Goal: Information Seeking & Learning: Learn about a topic

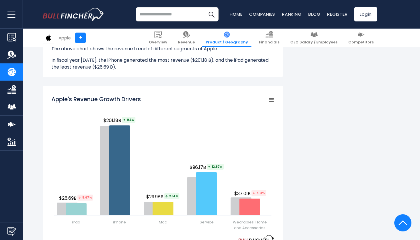
scroll to position [648, 0]
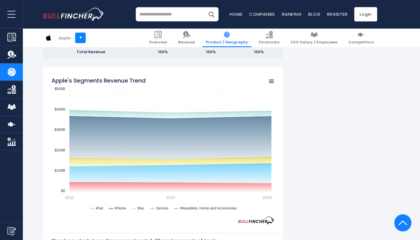
scroll to position [443, 0]
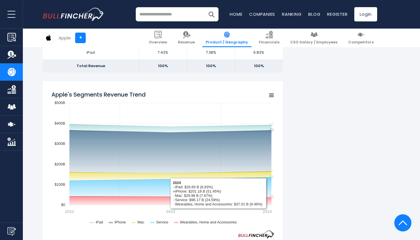
drag, startPoint x: 52, startPoint y: 91, endPoint x: 274, endPoint y: 194, distance: 244.4
click at [275, 195] on div "Apple's Segments Revenue Trend Created with Highcharts 12.1.2 Chart context men…" at bounding box center [163, 182] width 240 height 202
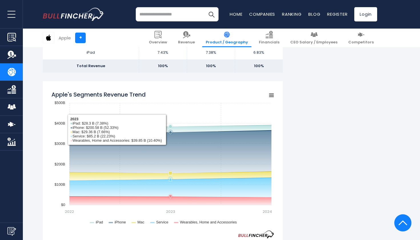
click at [148, 137] on rect "Apple's Segments Revenue Trend" at bounding box center [162, 159] width 223 height 143
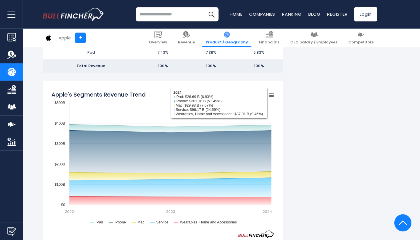
click at [272, 96] on rect "Apple's Segments Revenue Trend" at bounding box center [272, 95] width 8 height 8
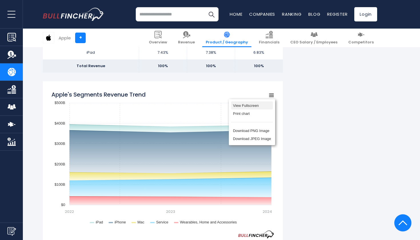
click at [252, 104] on li "View Fullscreen" at bounding box center [252, 105] width 42 height 8
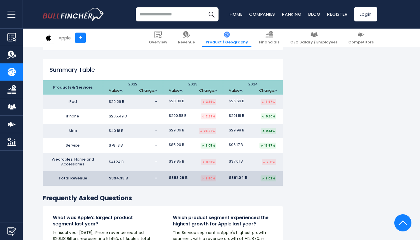
scroll to position [900, 0]
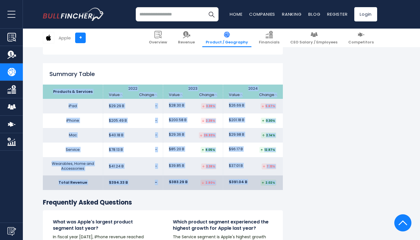
drag, startPoint x: 52, startPoint y: 87, endPoint x: 291, endPoint y: 193, distance: 261.0
copy div "Products & Services 2022 Value Change 2023 Value Change 2024 Value Change iPad …"
click at [135, 128] on td "$40.18 B -" at bounding box center [133, 135] width 60 height 15
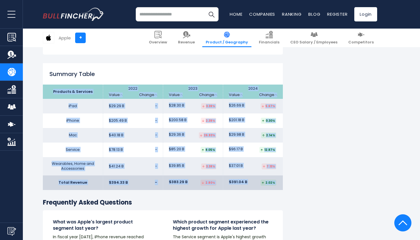
drag, startPoint x: 52, startPoint y: 87, endPoint x: 292, endPoint y: 192, distance: 262.3
copy div "Products & Services 2022 Value Change 2023 Value Change 2024 Value Change iPad …"
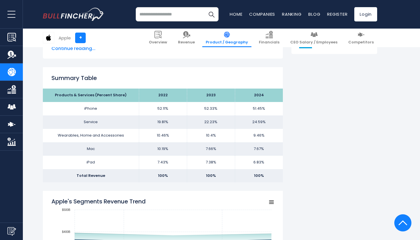
scroll to position [348, 0]
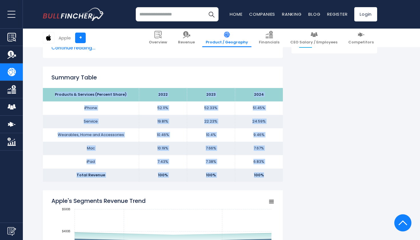
drag, startPoint x: 52, startPoint y: 91, endPoint x: 271, endPoint y: 175, distance: 234.4
click at [271, 175] on tbody "Products & Services (Percent Share) 2022 2023 2024 iPhone 52.11% 52.33% Service…" at bounding box center [163, 135] width 240 height 94
copy tbody "Products & Services (Percent Share) 2022 2023 2024 iPhone 52.11% 52.33% 51.45% …"
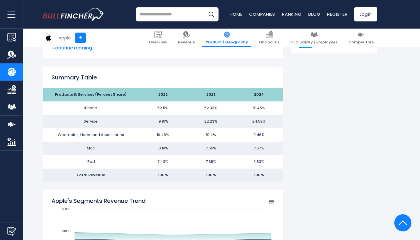
click at [237, 17] on link "Home" at bounding box center [236, 14] width 13 height 6
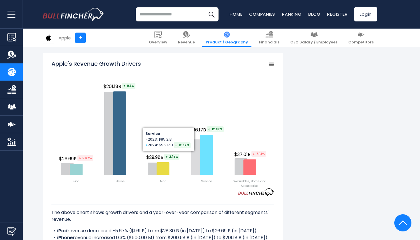
scroll to position [695, 0]
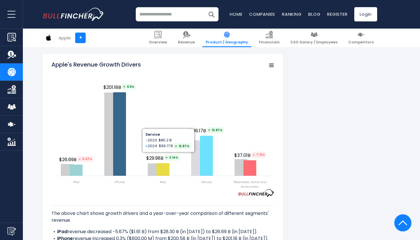
click at [201, 103] on rect "Apple's Revenue Growth Drivers" at bounding box center [162, 125] width 223 height 129
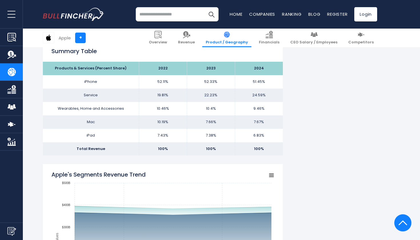
scroll to position [380, 0]
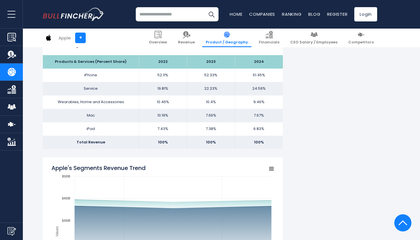
click at [164, 71] on td "52.11%" at bounding box center [163, 75] width 48 height 13
click at [170, 74] on td "52.11%" at bounding box center [163, 75] width 48 height 13
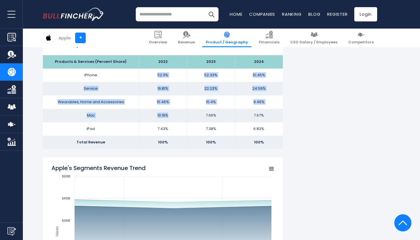
drag, startPoint x: 157, startPoint y: 73, endPoint x: 176, endPoint y: 111, distance: 42.1
click at [179, 112] on tbody "Products & Services (Percent Share) 2022 2023 2024 iPhone 52.11% 52.33% Service…" at bounding box center [163, 102] width 240 height 94
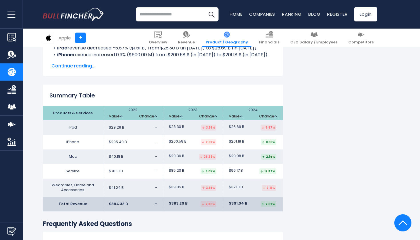
scroll to position [877, 0]
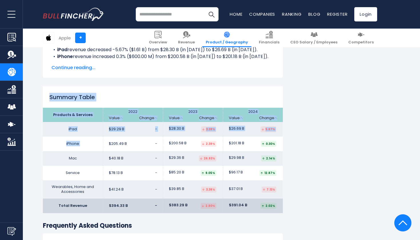
drag, startPoint x: 49, startPoint y: 96, endPoint x: 137, endPoint y: 141, distance: 99.5
click at [137, 141] on div "Summary Table Products & Services 2022 Value Change Value Change Value Change i…" at bounding box center [163, 149] width 240 height 127
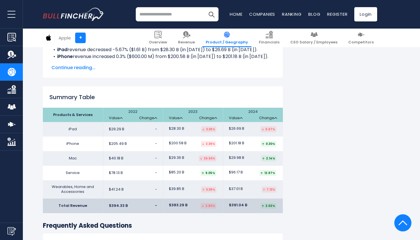
click at [270, 207] on td "$391.04 B 2.02%" at bounding box center [253, 206] width 60 height 15
click at [275, 204] on div "2.02%" at bounding box center [269, 206] width 16 height 6
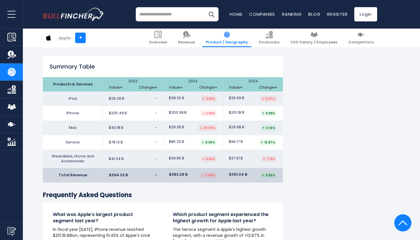
scroll to position [909, 0]
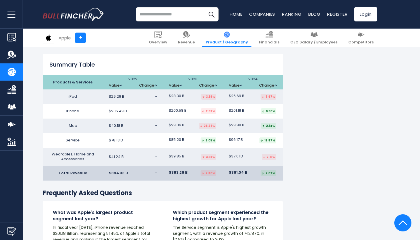
click at [194, 134] on td "$85.20 B 9.05%" at bounding box center [193, 140] width 60 height 15
drag, startPoint x: 190, startPoint y: 111, endPoint x: 178, endPoint y: 111, distance: 12.9
click at [178, 111] on td "$200.58 B 2.39%" at bounding box center [193, 111] width 60 height 15
click at [185, 119] on td "$29.36 B 26.93%" at bounding box center [193, 126] width 60 height 15
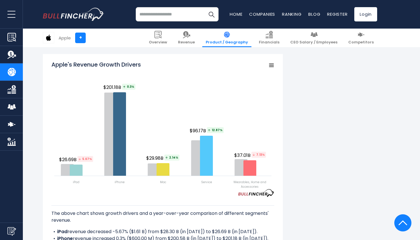
scroll to position [690, 0]
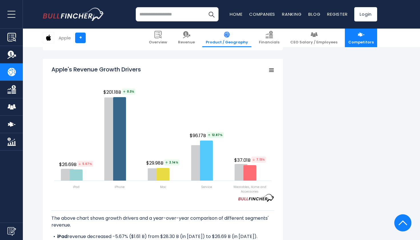
click at [360, 36] on img at bounding box center [361, 34] width 7 height 7
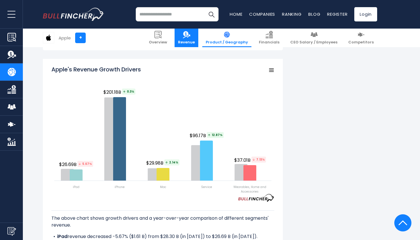
click at [190, 36] on img at bounding box center [186, 34] width 7 height 7
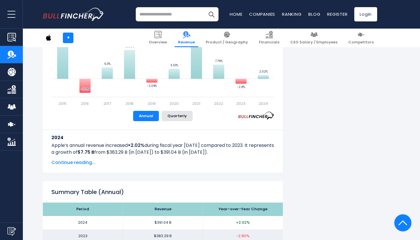
scroll to position [418, 0]
